Goal: Transaction & Acquisition: Purchase product/service

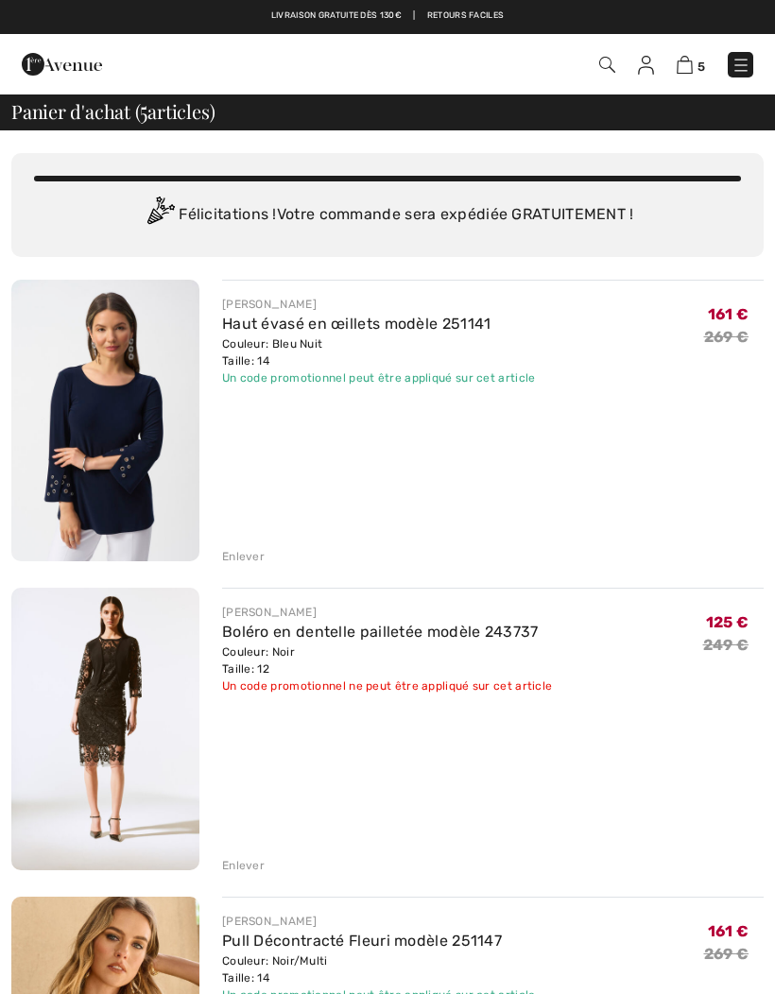
click at [45, 61] on img at bounding box center [62, 64] width 80 height 38
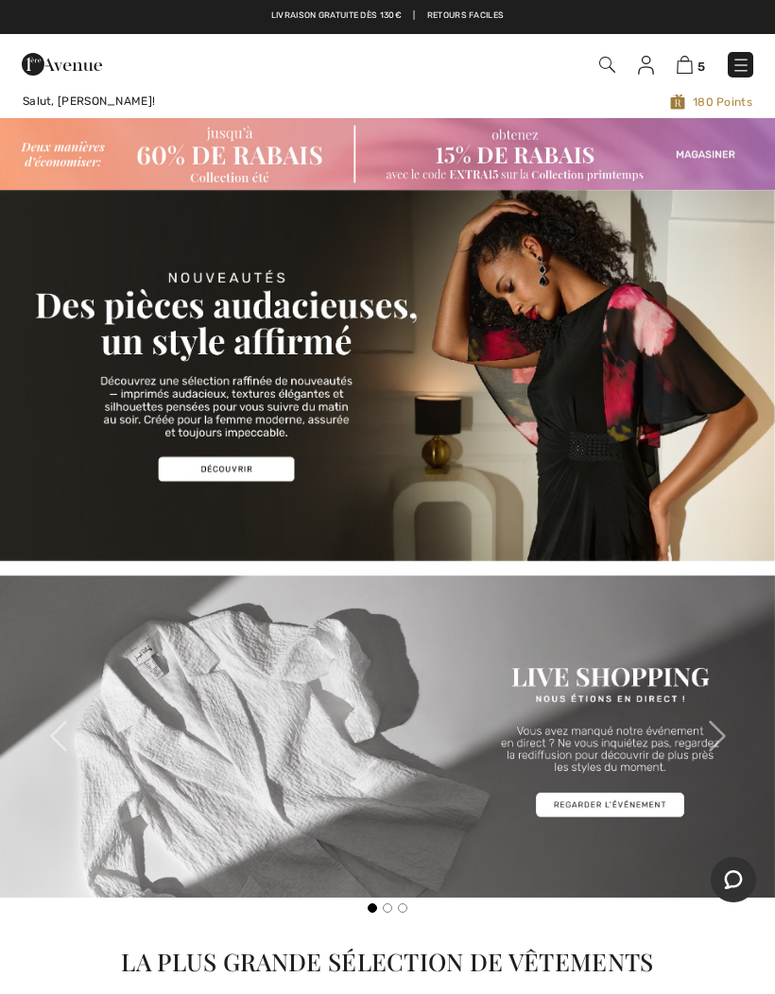
click at [204, 156] on img at bounding box center [387, 153] width 775 height 71
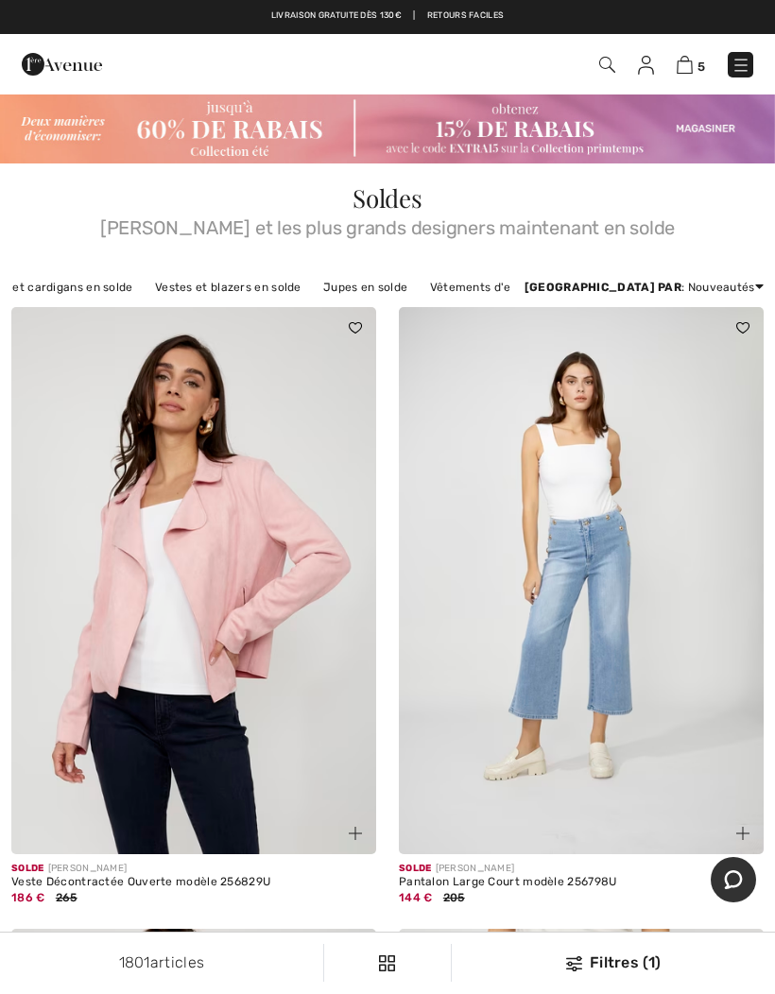
scroll to position [0, 473]
click at [190, 294] on link "Vestes et blazers en solde" at bounding box center [229, 287] width 165 height 25
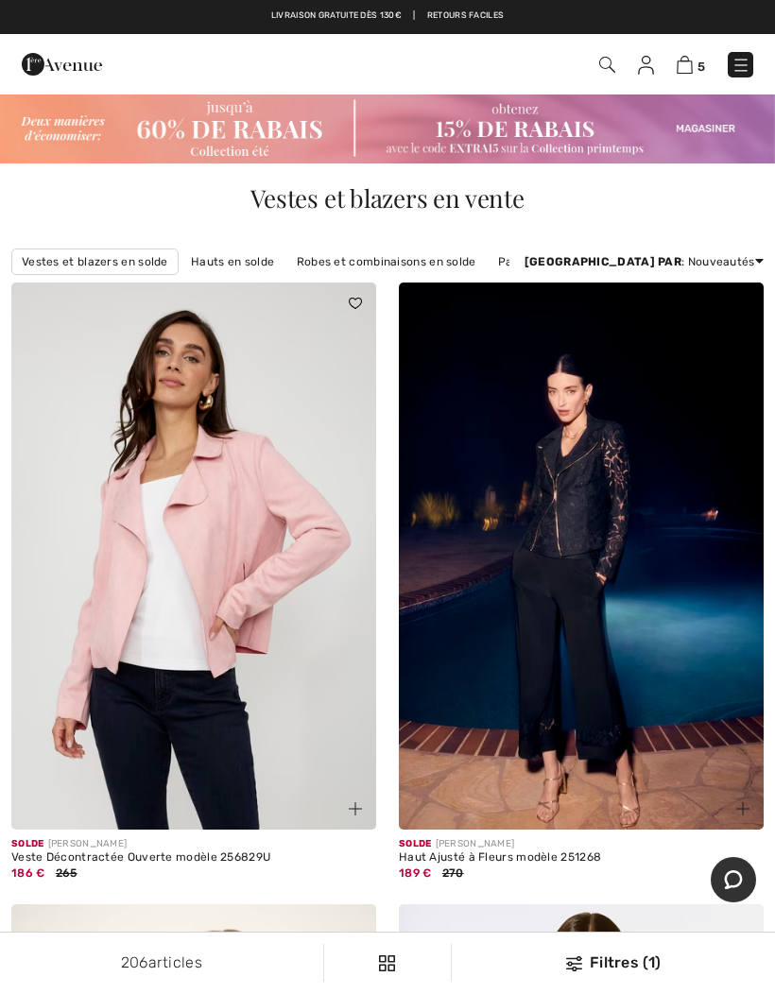
click at [609, 962] on div "Filtres (1)" at bounding box center [613, 963] width 301 height 23
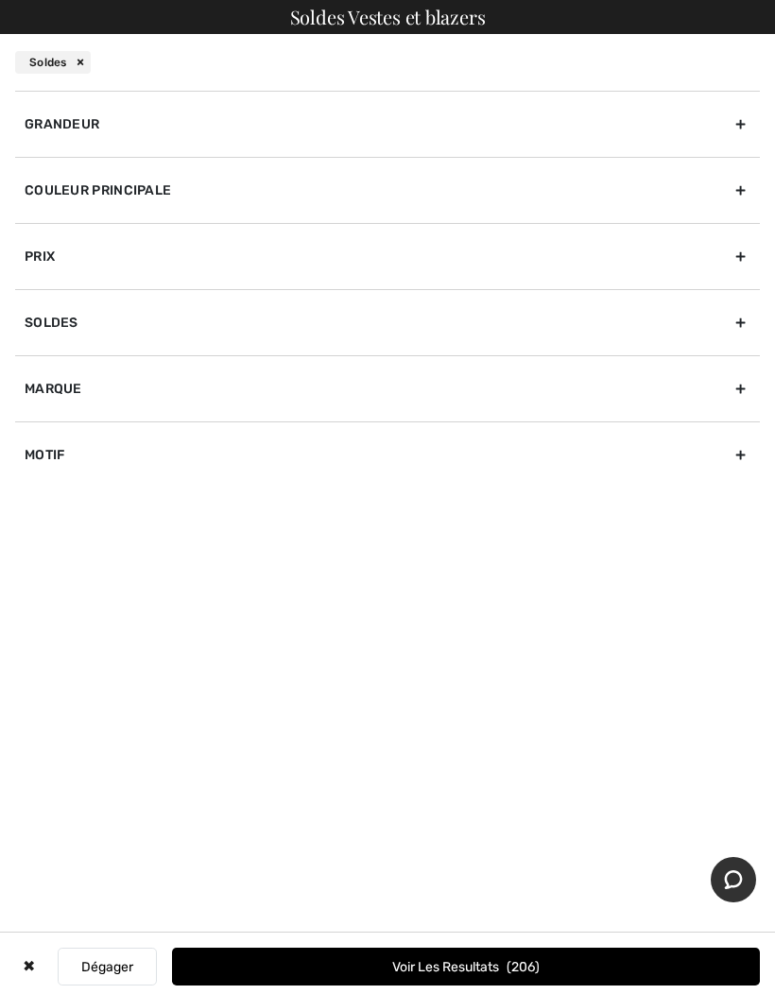
click at [73, 130] on div "Grandeur" at bounding box center [387, 124] width 745 height 66
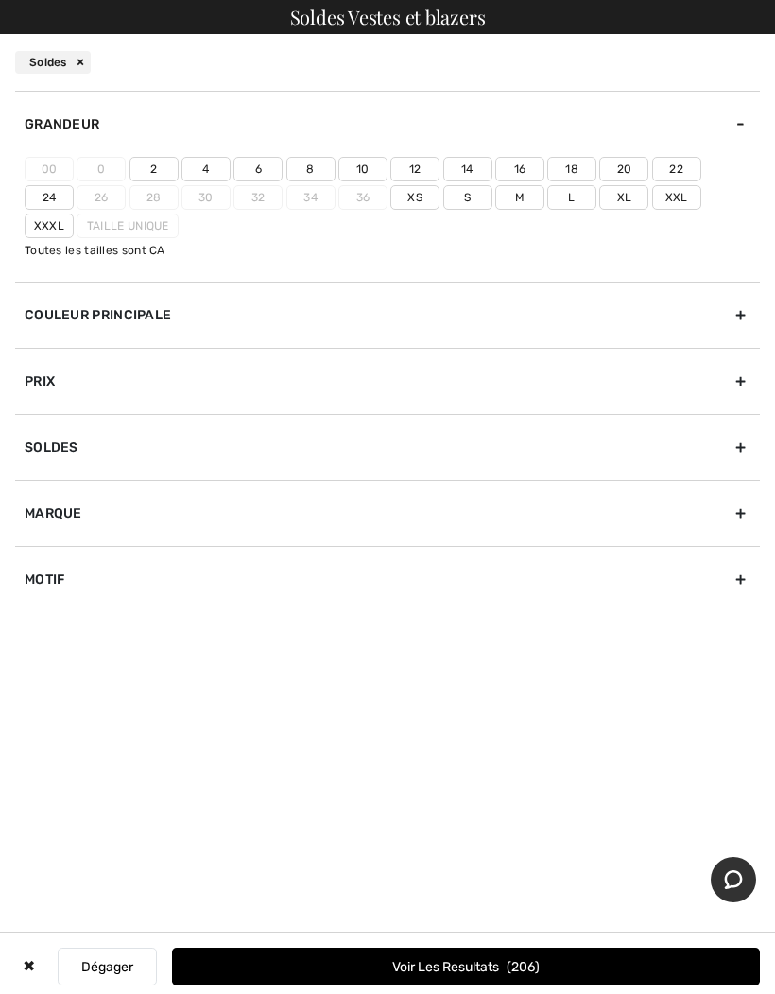
click at [403, 174] on label "12" at bounding box center [414, 169] width 49 height 25
click at [0, 0] on input"] "12" at bounding box center [0, 0] width 0 height 0
click at [460, 168] on label "14" at bounding box center [467, 169] width 49 height 25
click at [0, 0] on input"] "14" at bounding box center [0, 0] width 0 height 0
click at [547, 202] on label "L" at bounding box center [571, 197] width 49 height 25
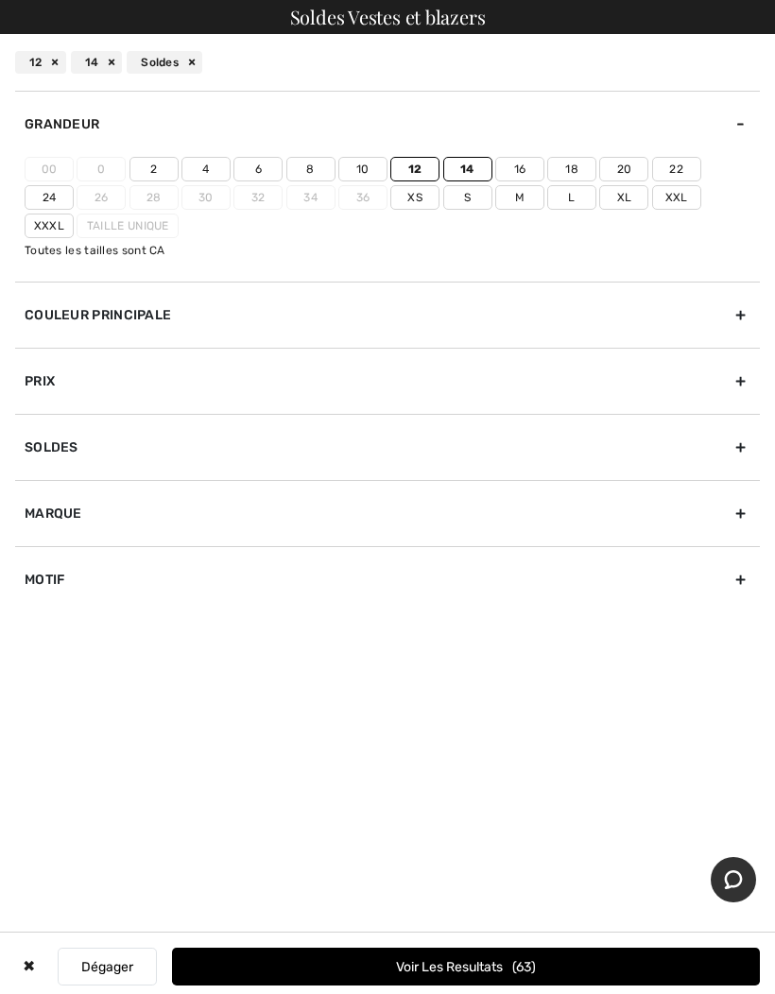
click at [0, 0] on input"] "L" at bounding box center [0, 0] width 0 height 0
click at [599, 208] on label "Xl" at bounding box center [623, 197] width 49 height 25
click at [0, 0] on input"] "Xl" at bounding box center [0, 0] width 0 height 0
click at [525, 174] on label "16" at bounding box center [519, 169] width 49 height 25
click at [0, 0] on input"] "16" at bounding box center [0, 0] width 0 height 0
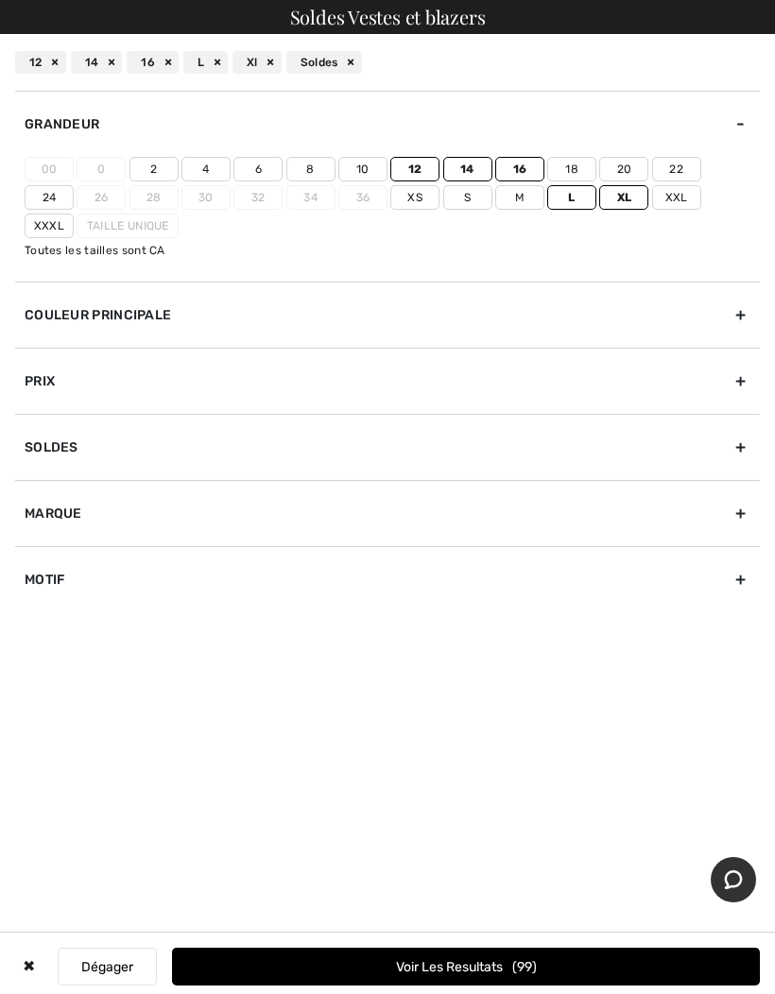
click at [295, 957] on button "Voir les resultats 99" at bounding box center [466, 967] width 588 height 38
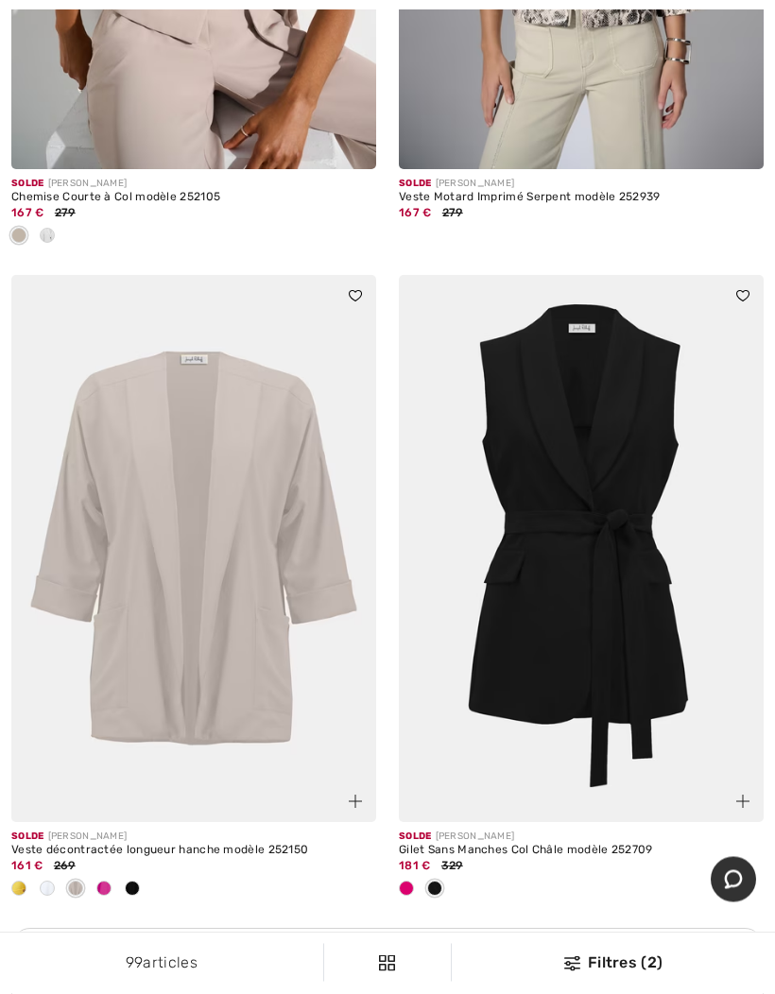
scroll to position [3240, 0]
click at [742, 797] on img at bounding box center [742, 801] width 13 height 13
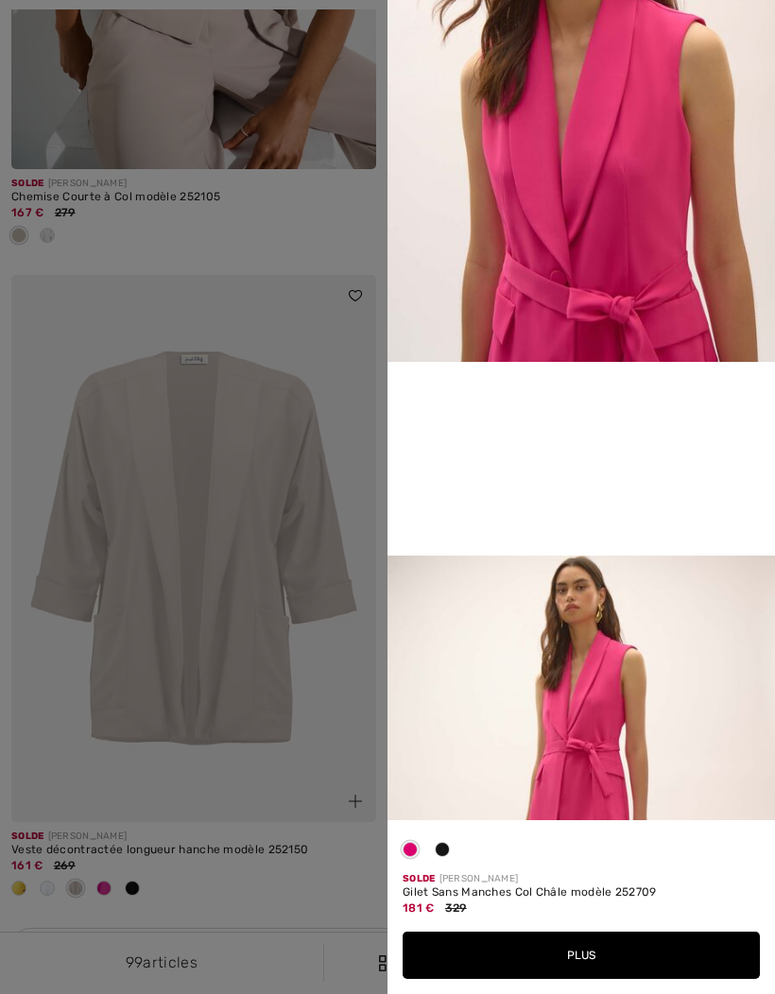
scroll to position [798, 0]
click at [336, 689] on div at bounding box center [387, 497] width 775 height 994
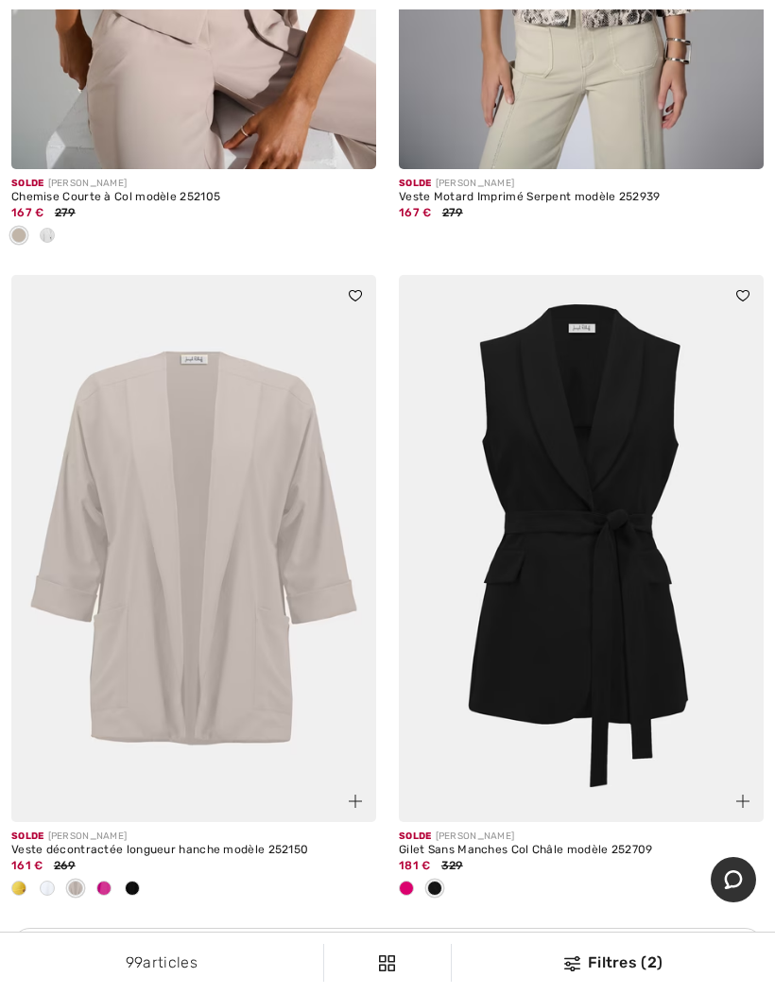
click at [738, 801] on img at bounding box center [742, 801] width 13 height 13
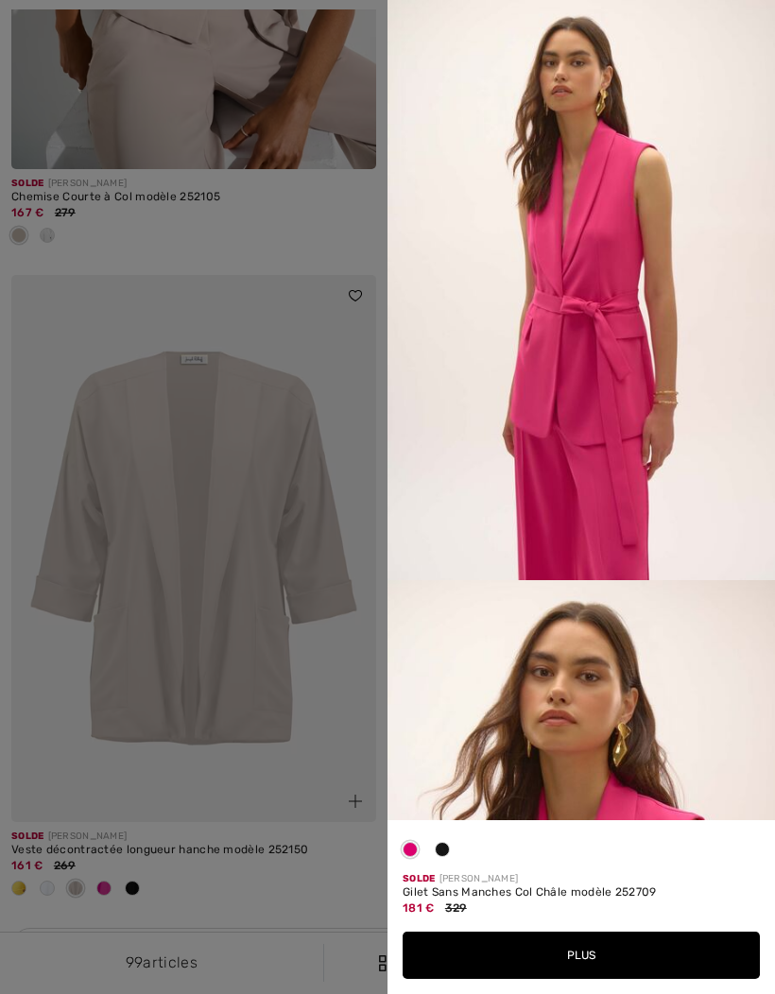
click at [251, 638] on div at bounding box center [387, 497] width 775 height 994
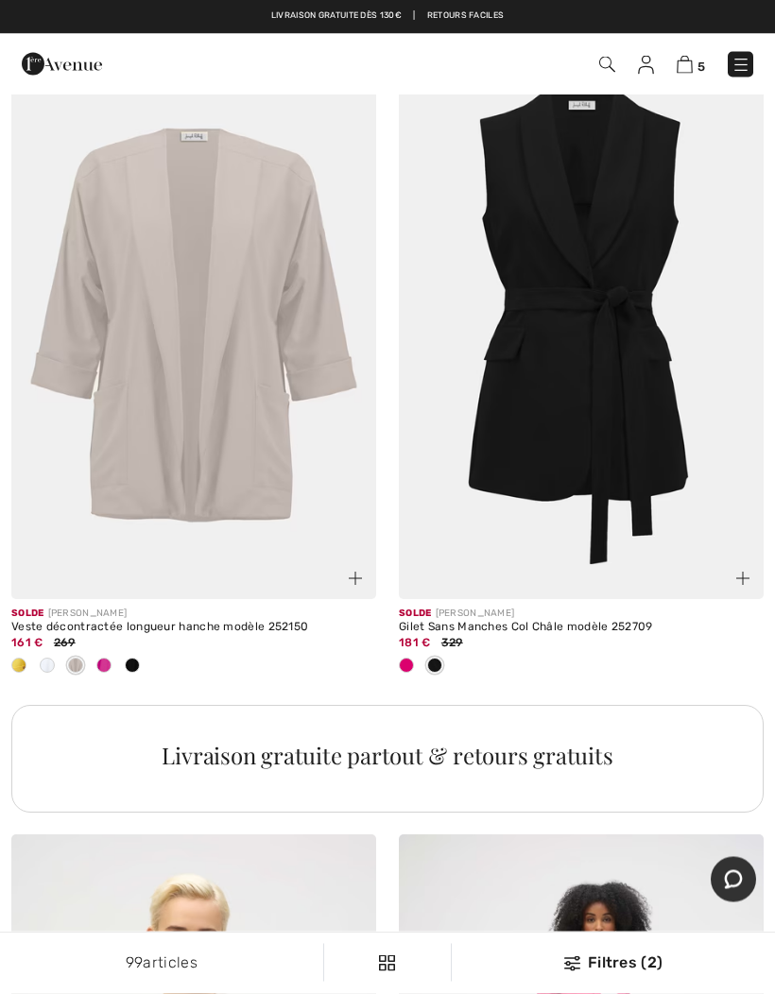
scroll to position [3447, 0]
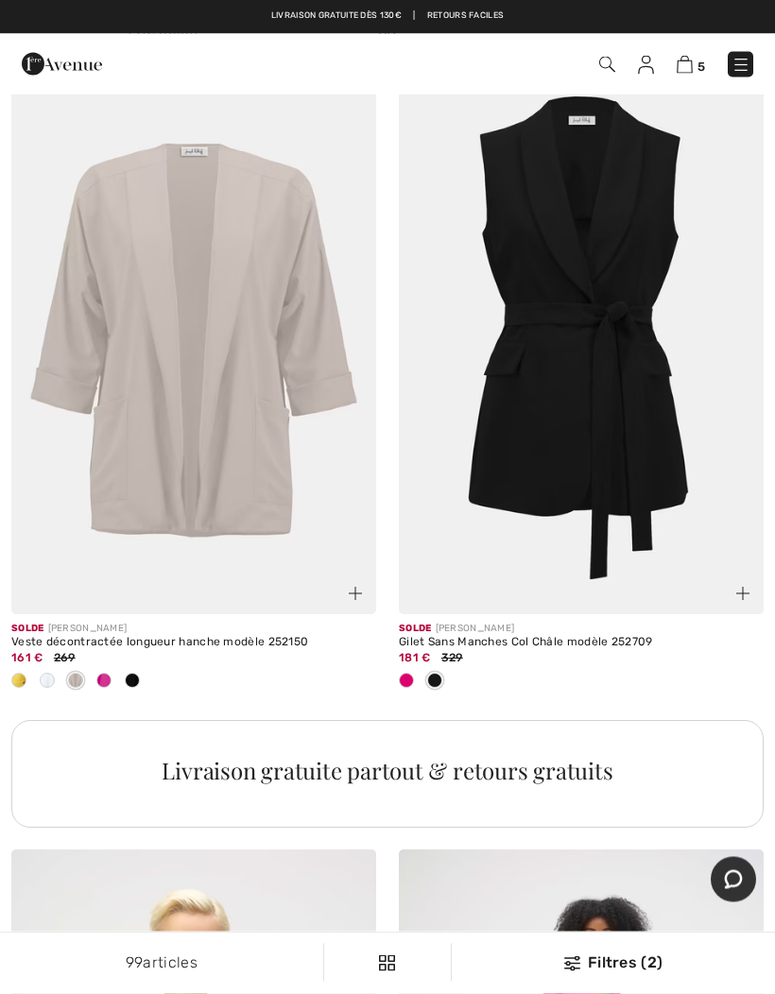
click at [353, 588] on img at bounding box center [355, 594] width 13 height 13
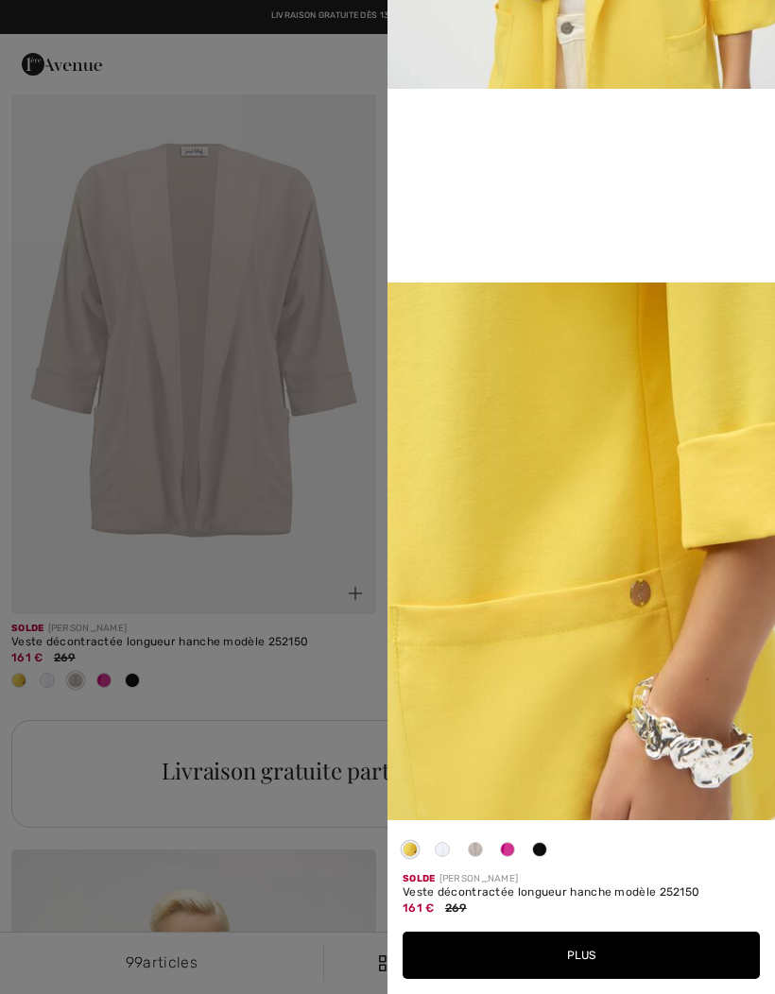
scroll to position [1072, 0]
click at [242, 694] on div at bounding box center [387, 497] width 775 height 994
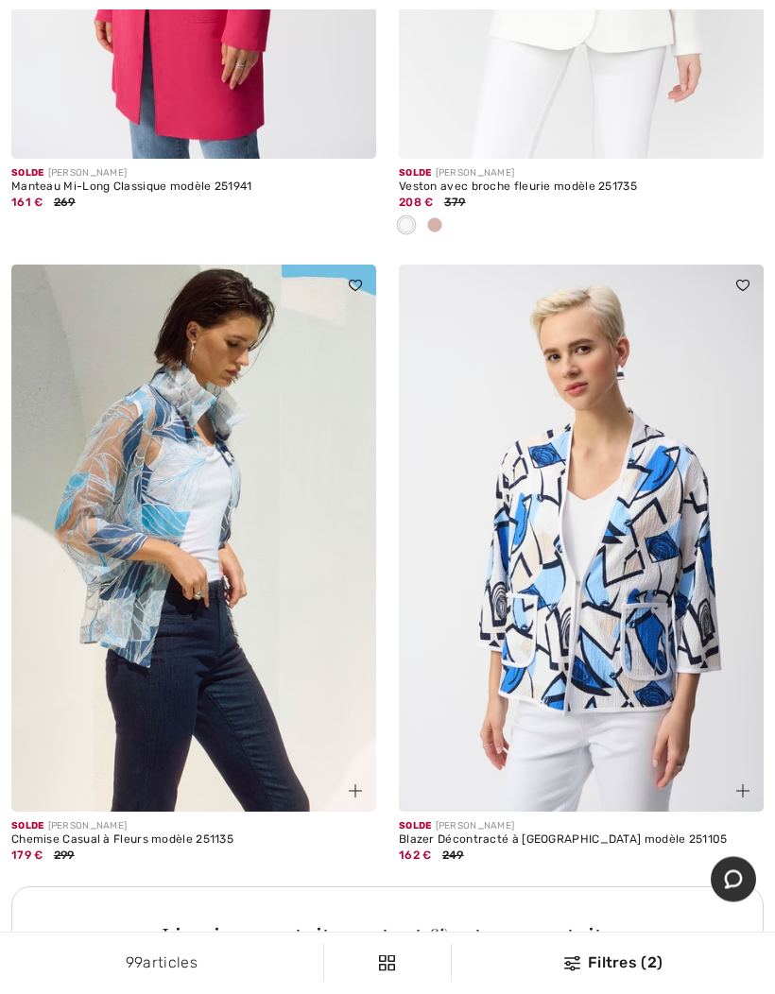
scroll to position [15176, 0]
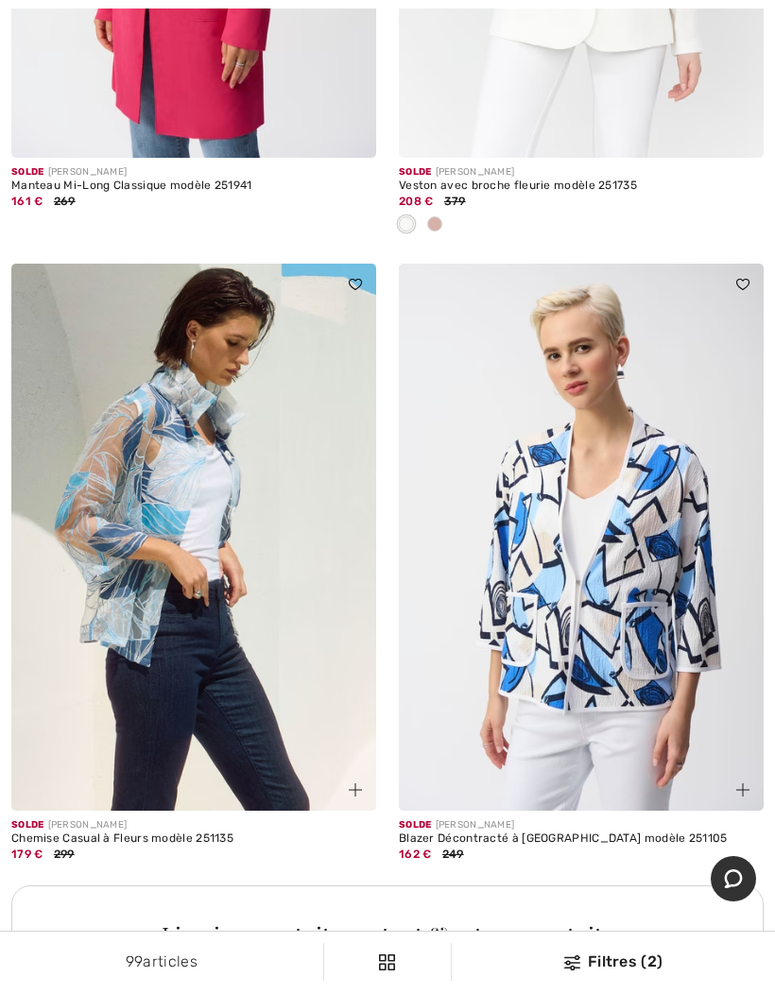
click at [351, 785] on img at bounding box center [355, 791] width 13 height 13
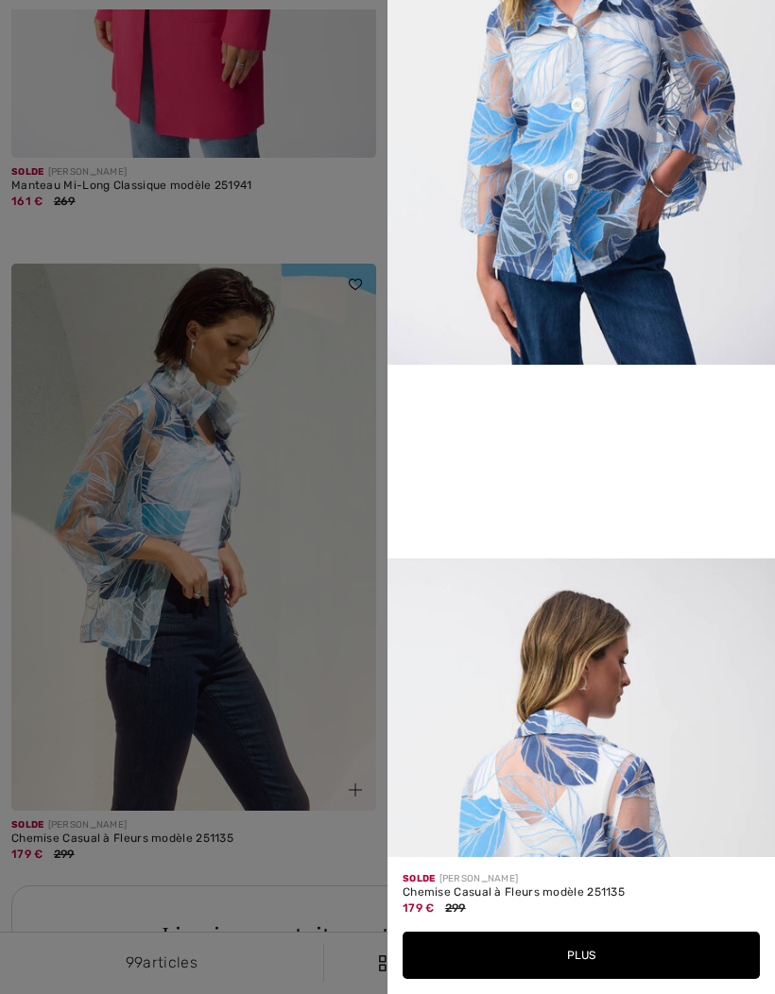
scroll to position [15178, 0]
click at [189, 724] on div at bounding box center [387, 497] width 775 height 994
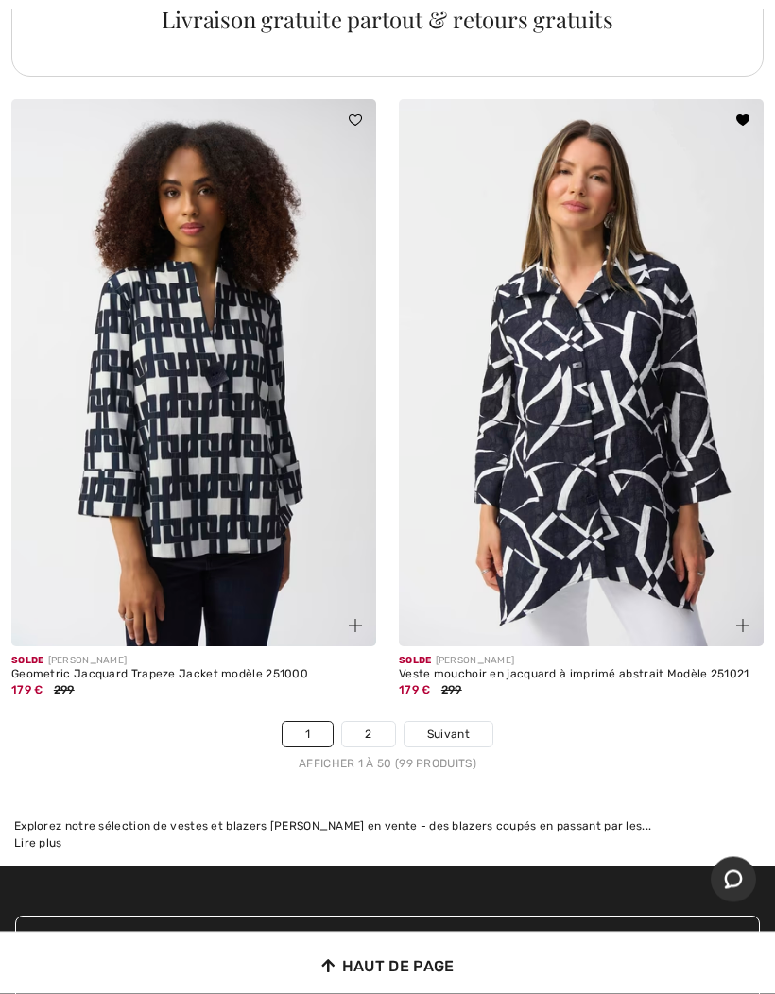
scroll to position [16093, 0]
click at [365, 722] on link "2" at bounding box center [368, 734] width 52 height 25
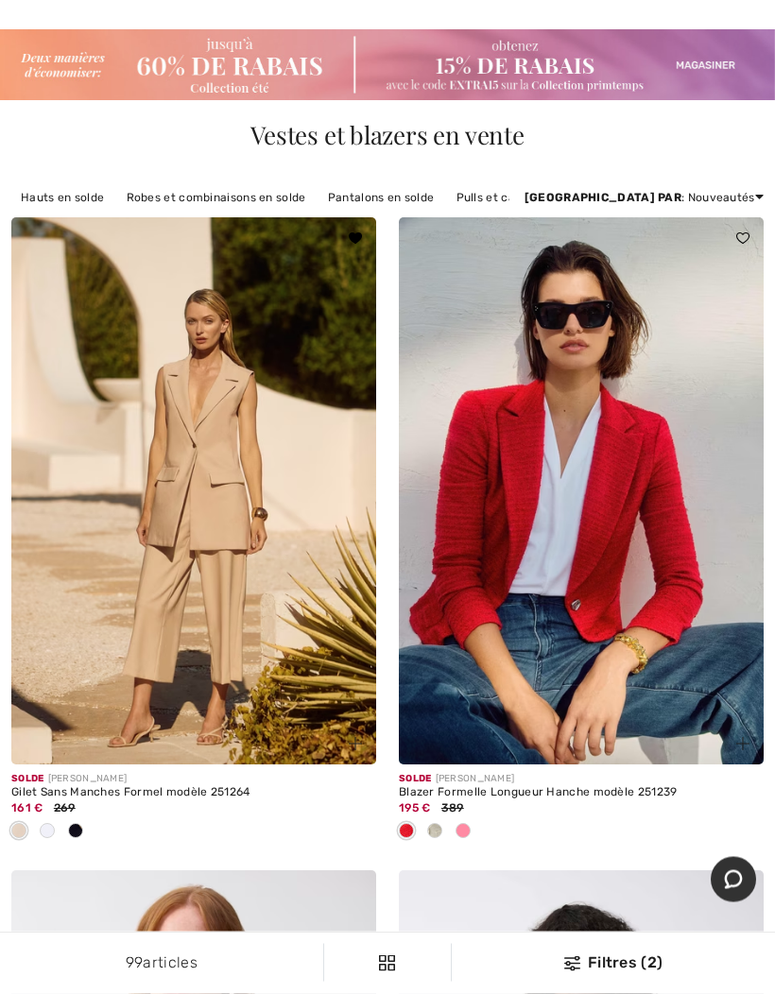
scroll to position [91, 0]
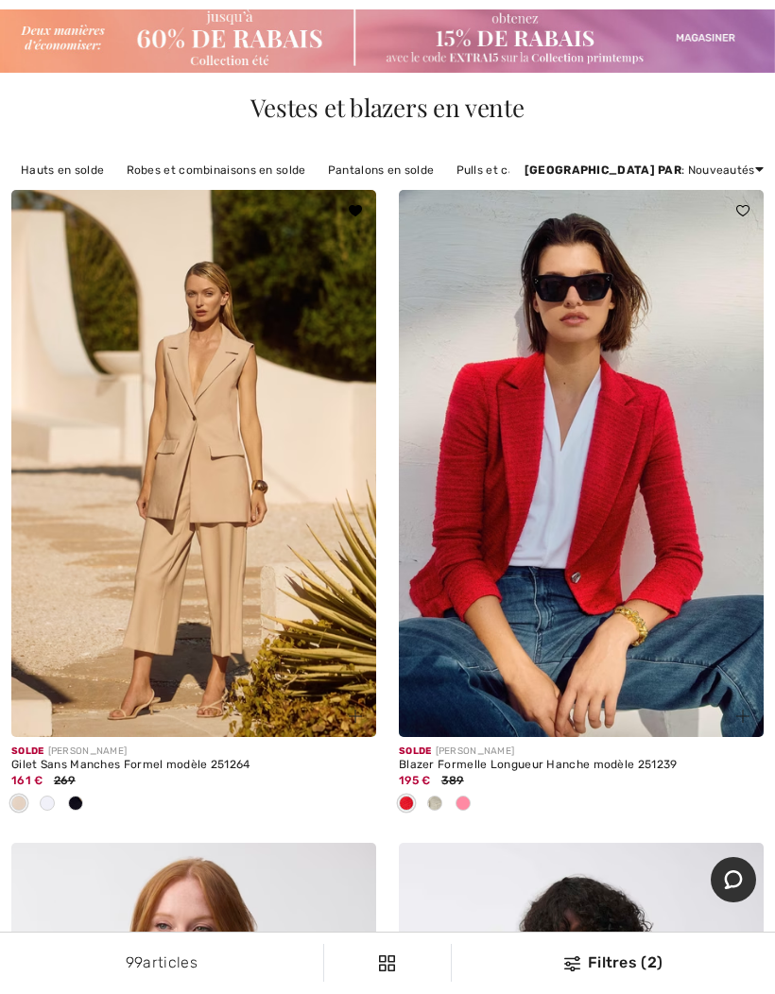
click at [51, 800] on span at bounding box center [47, 803] width 15 height 15
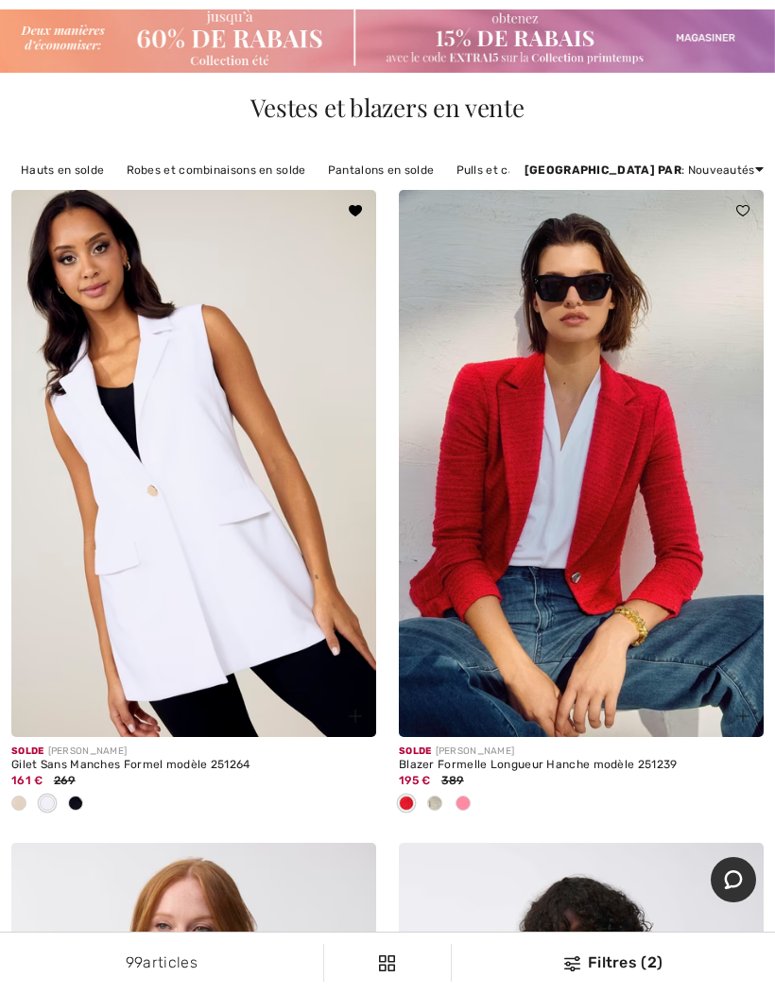
click at [90, 799] on div at bounding box center [193, 804] width 365 height 31
click at [78, 802] on span at bounding box center [75, 803] width 15 height 15
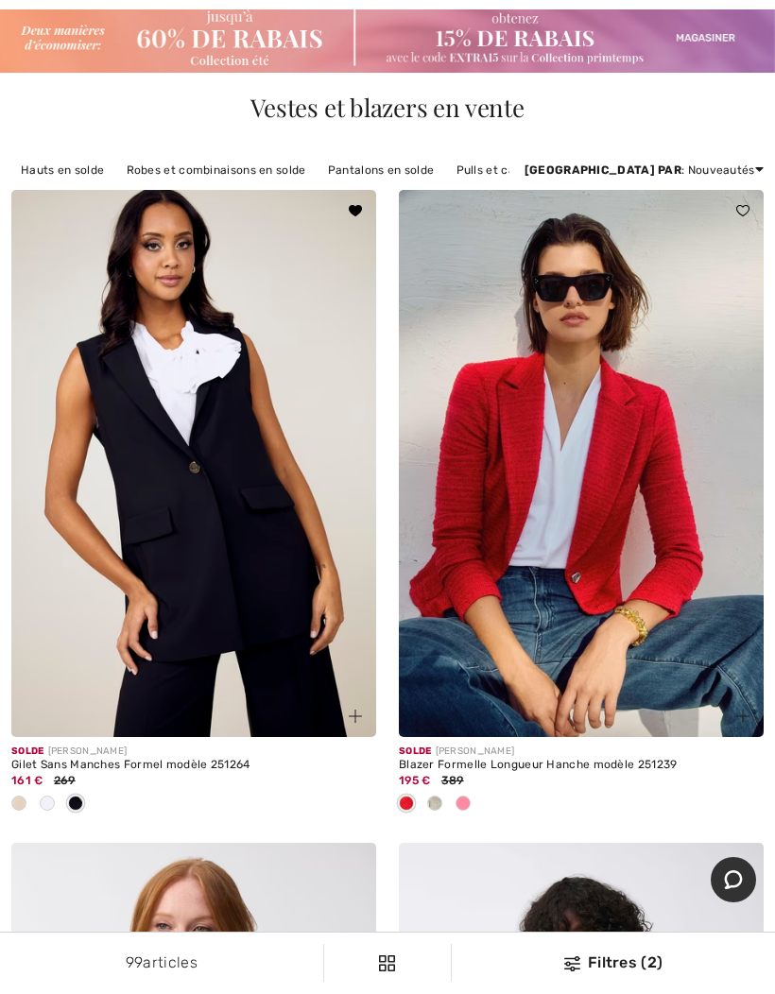
click at [29, 802] on div at bounding box center [19, 804] width 28 height 31
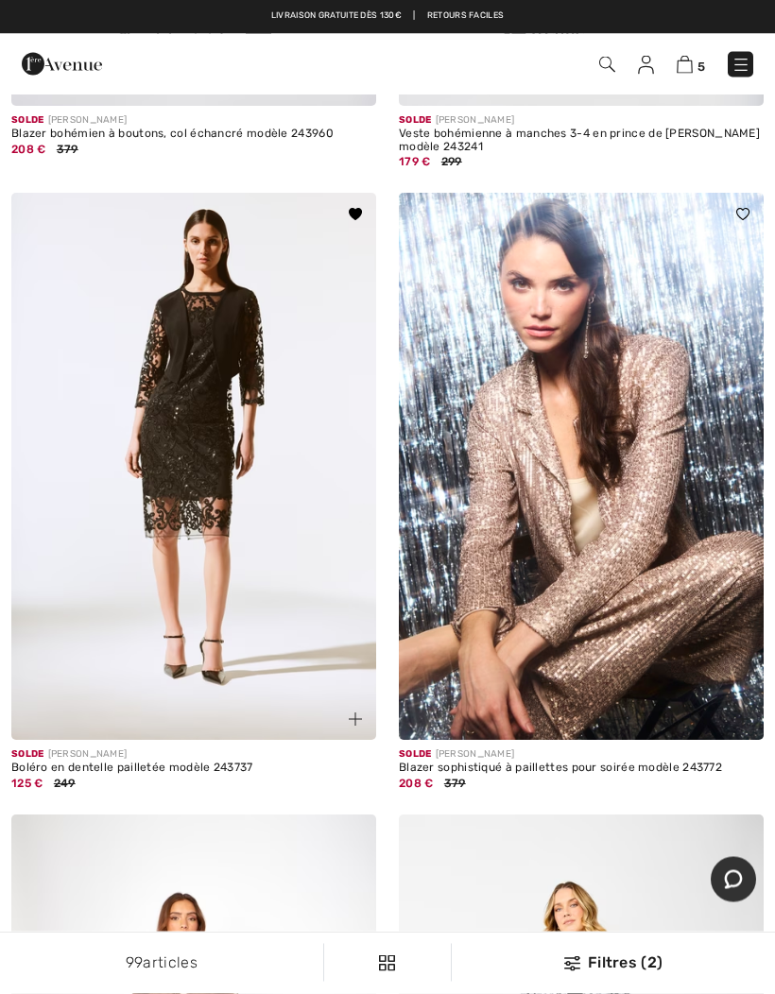
scroll to position [10510, 0]
click at [351, 713] on img at bounding box center [355, 719] width 13 height 13
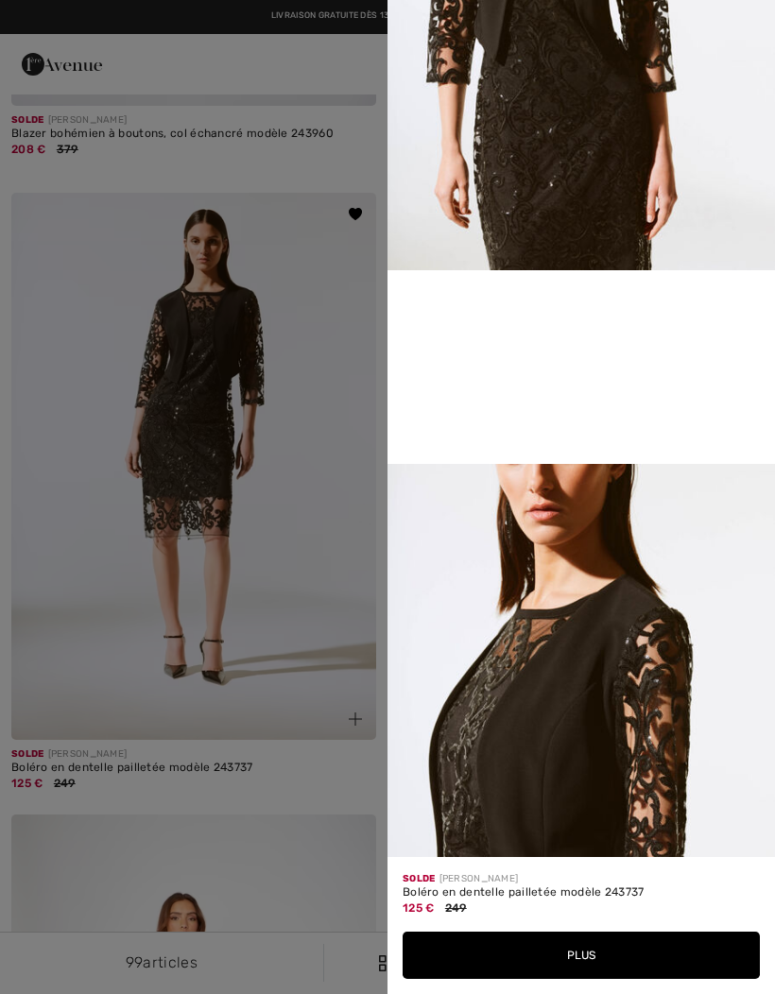
scroll to position [892, 0]
click at [56, 609] on div at bounding box center [387, 497] width 775 height 994
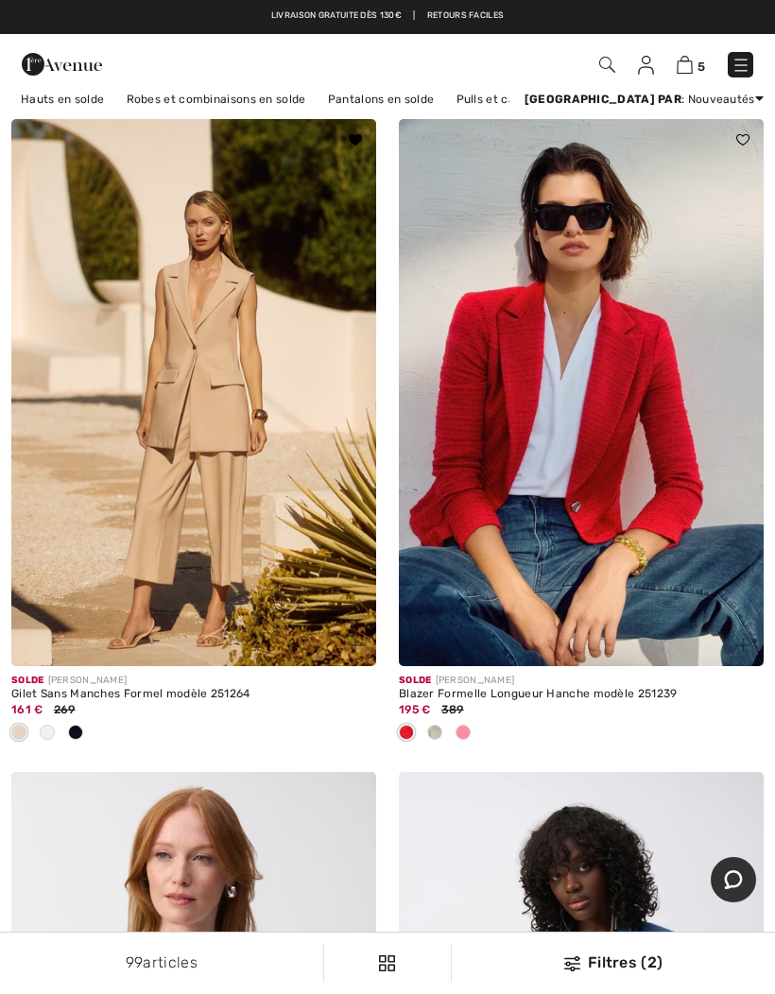
scroll to position [0, 0]
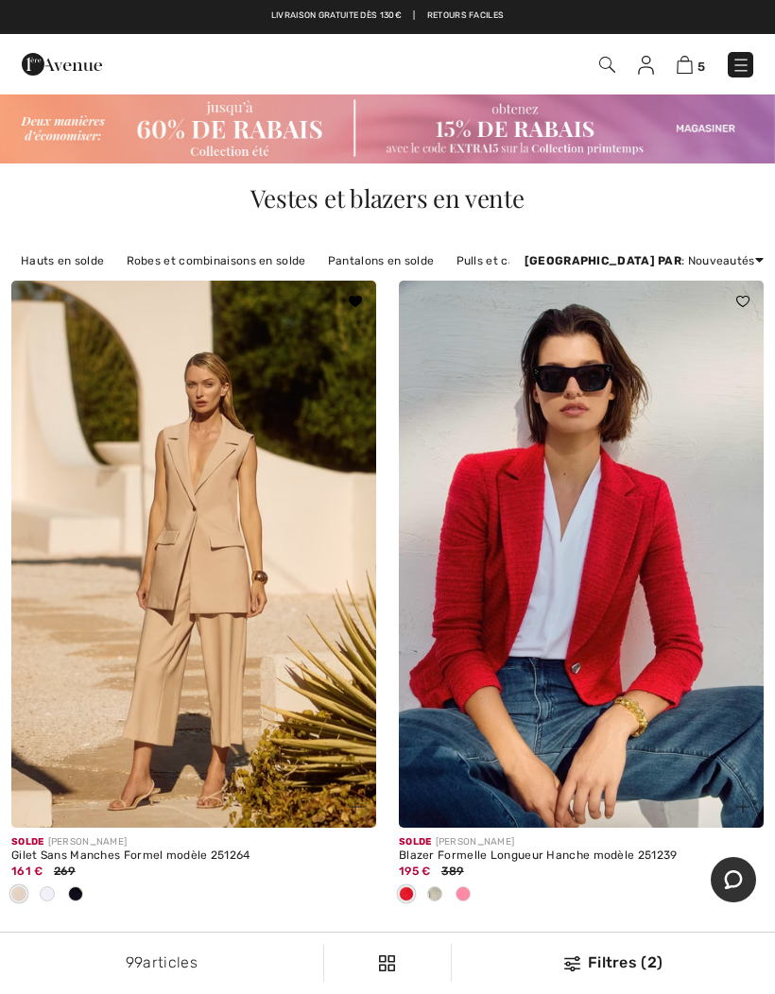
click at [352, 269] on link "Pantalons en solde" at bounding box center [381, 261] width 125 height 25
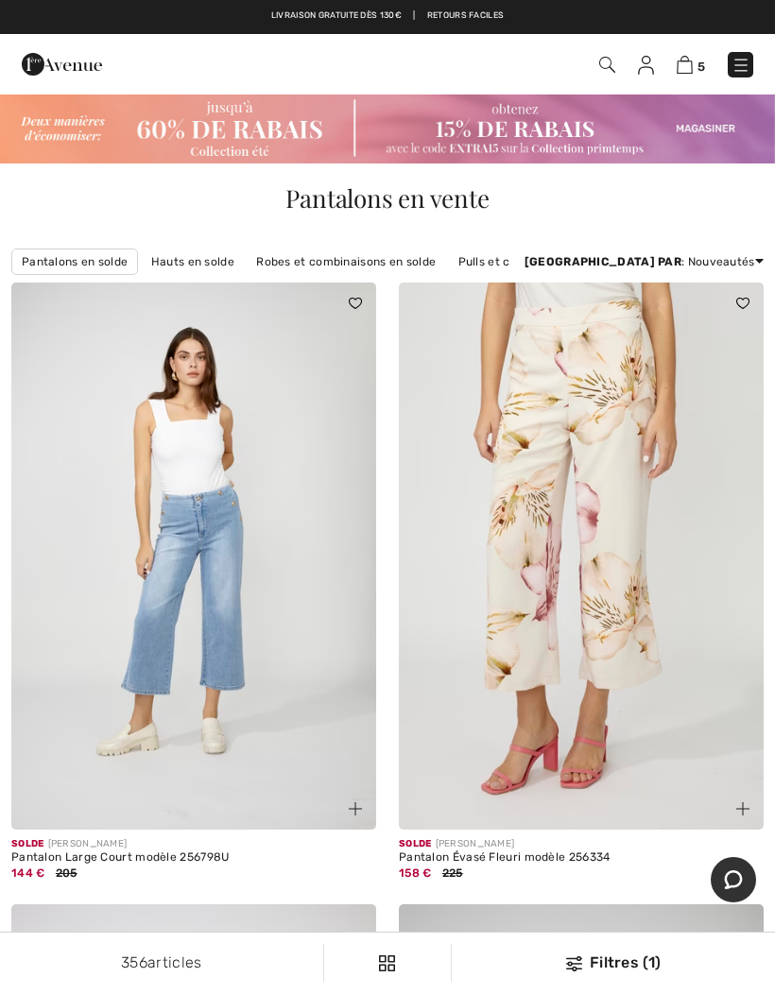
click at [578, 957] on img at bounding box center [574, 964] width 16 height 15
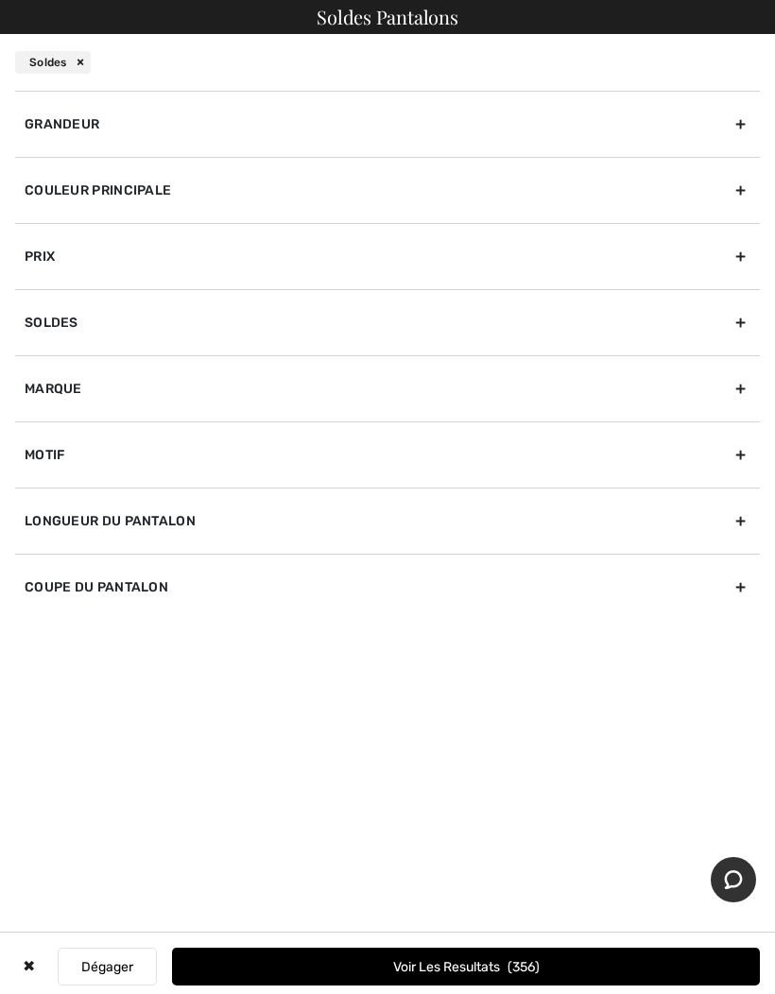
click at [98, 140] on div "Grandeur" at bounding box center [387, 124] width 745 height 66
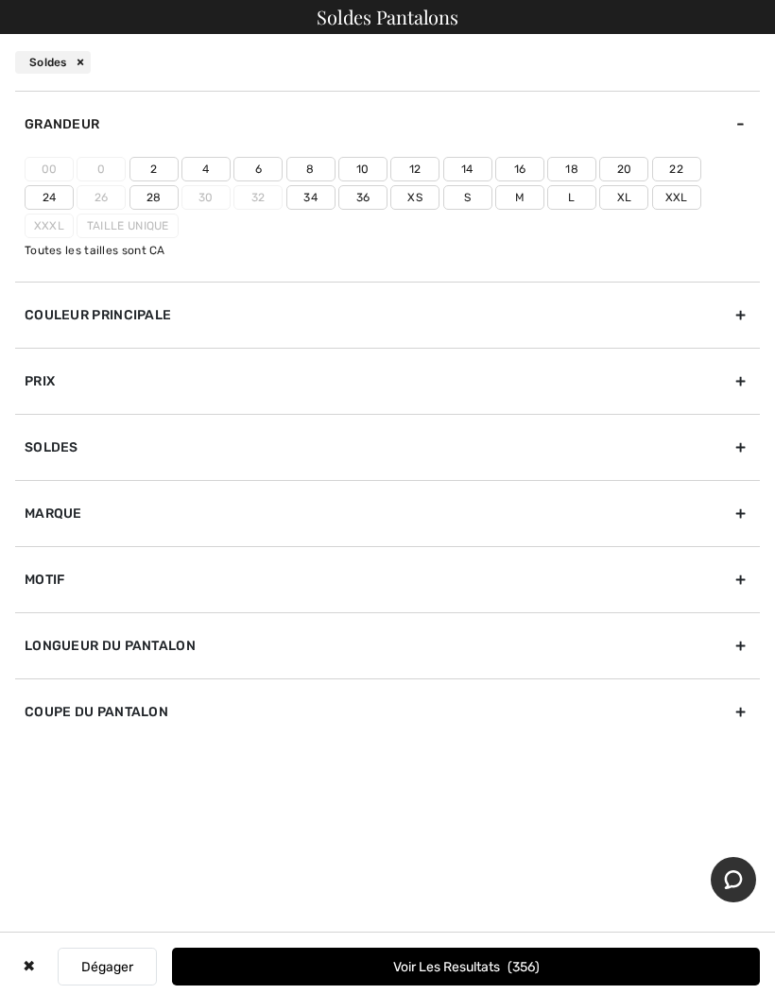
click at [467, 175] on label "14" at bounding box center [467, 169] width 49 height 25
click at [0, 0] on input"] "14" at bounding box center [0, 0] width 0 height 0
click at [405, 172] on label "12" at bounding box center [414, 169] width 49 height 25
click at [0, 0] on input"] "12" at bounding box center [0, 0] width 0 height 0
click at [517, 177] on label "16" at bounding box center [519, 169] width 49 height 25
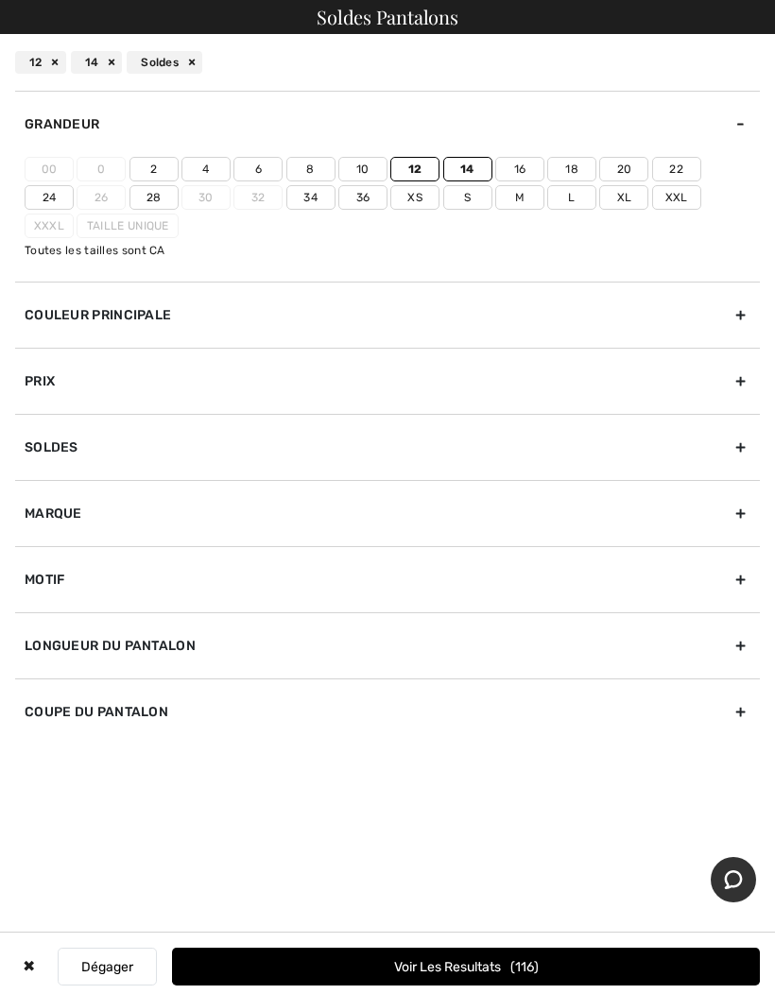
click at [0, 0] on input"] "16" at bounding box center [0, 0] width 0 height 0
click at [547, 207] on label "L" at bounding box center [571, 197] width 49 height 25
click at [0, 0] on input"] "L" at bounding box center [0, 0] width 0 height 0
click at [599, 207] on label "Xl" at bounding box center [623, 197] width 49 height 25
click at [0, 0] on input"] "Xl" at bounding box center [0, 0] width 0 height 0
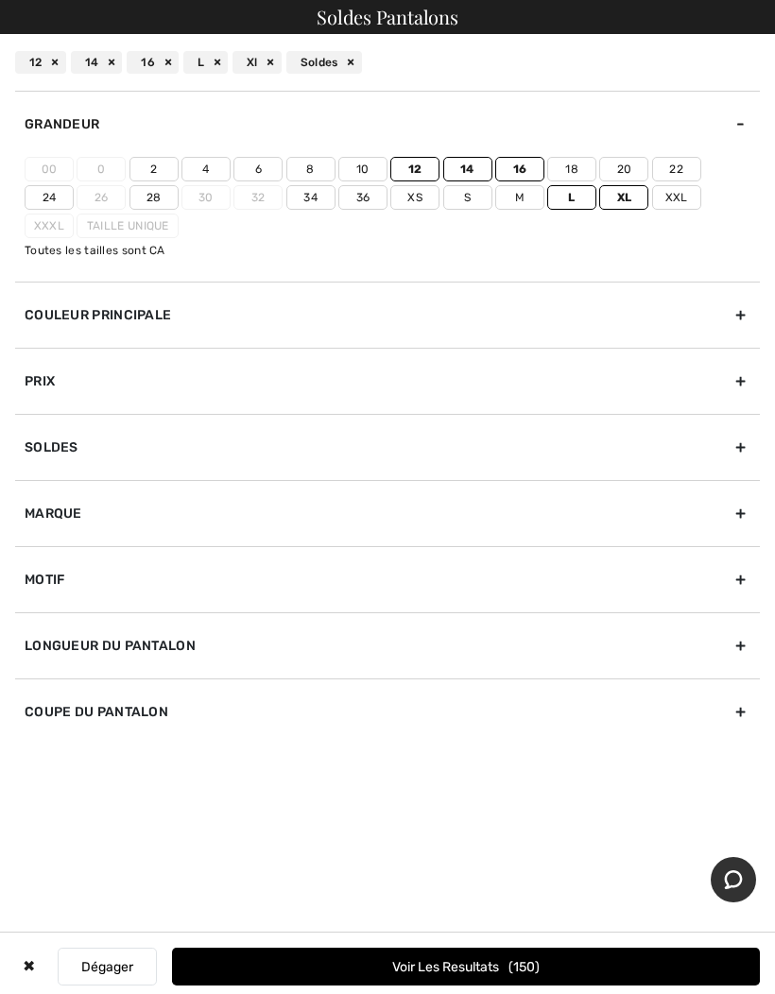
click at [254, 962] on button "Voir les resultats 150" at bounding box center [466, 967] width 588 height 38
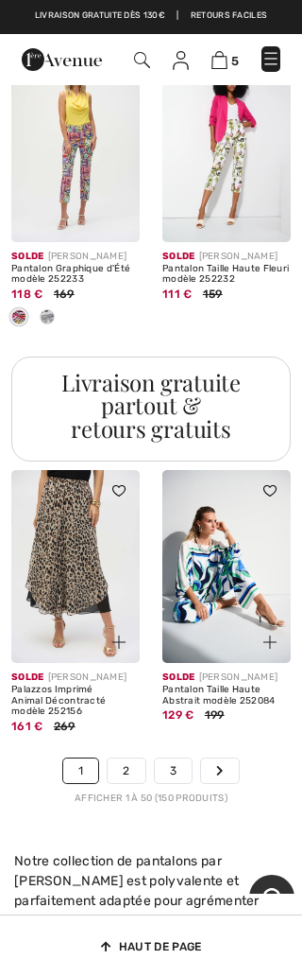
scroll to position [7366, 0]
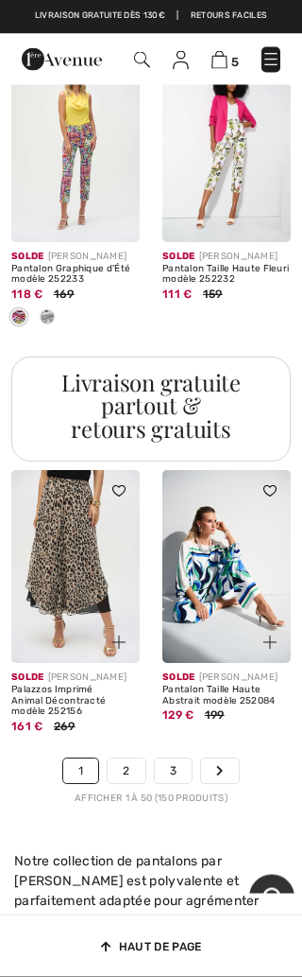
click at [225, 68] on img at bounding box center [220, 60] width 16 height 18
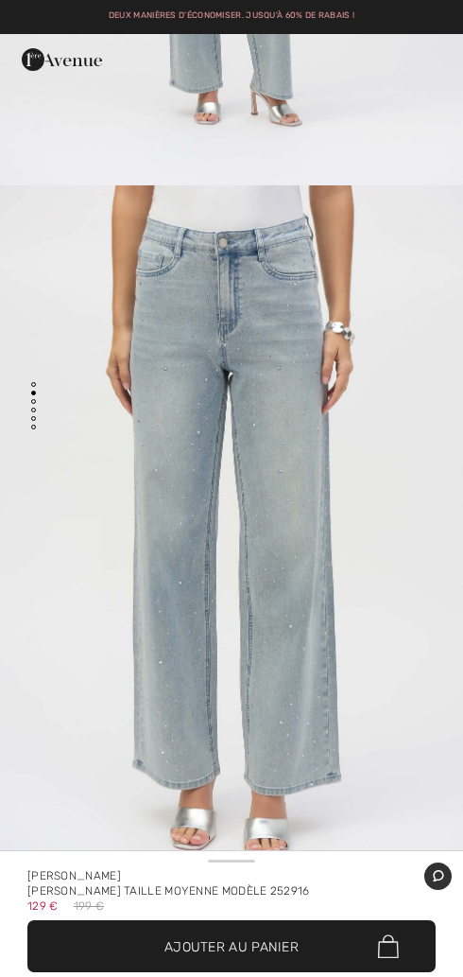
click at [25, 486] on img "2 / 5" at bounding box center [231, 532] width 463 height 694
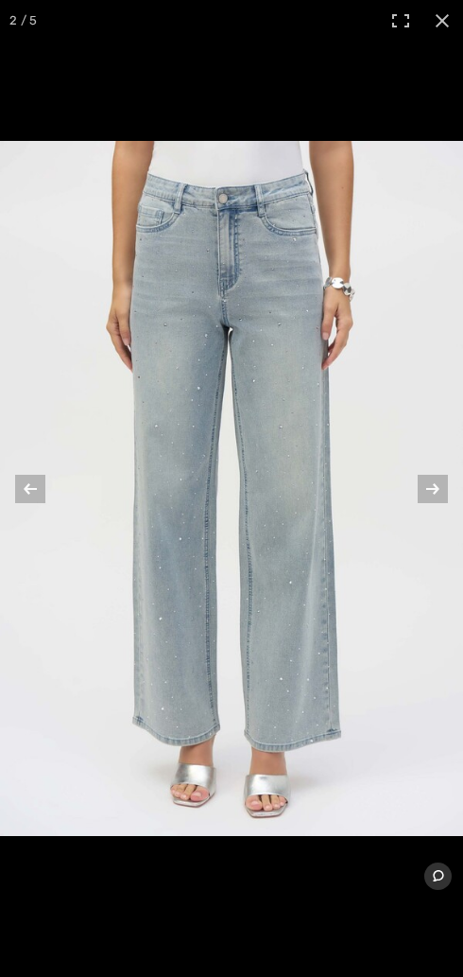
scroll to position [591, 0]
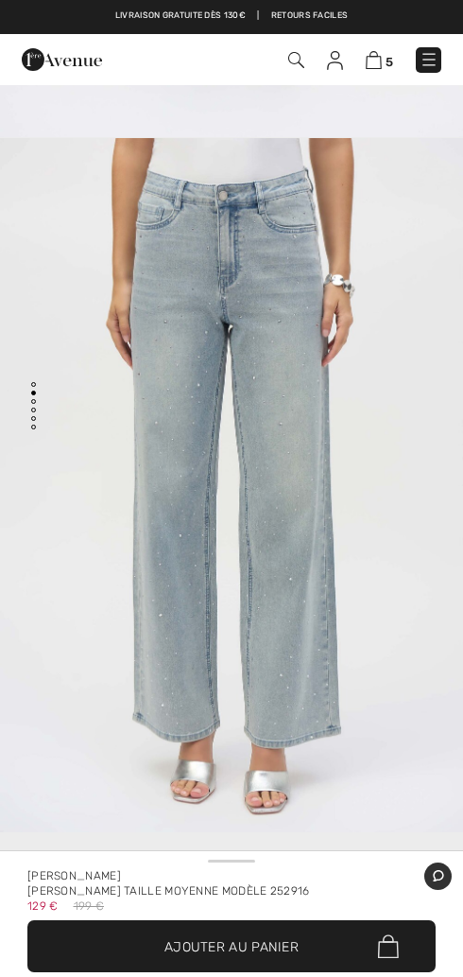
click at [382, 553] on img "2 / 5" at bounding box center [231, 485] width 463 height 694
click at [351, 863] on div "Joseph Ribkoff Jean Évasé taille moyenne Modèle 252916 129 € 199 €" at bounding box center [231, 884] width 408 height 57
